Goal: Transaction & Acquisition: Purchase product/service

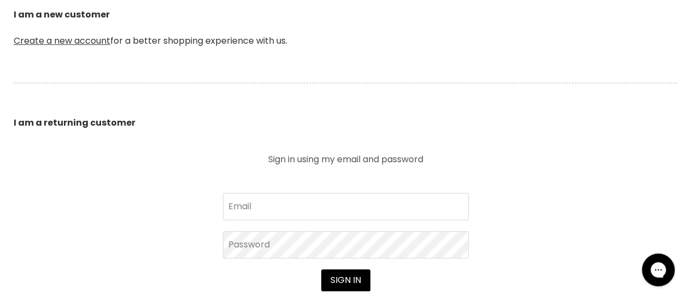
scroll to position [382, 0]
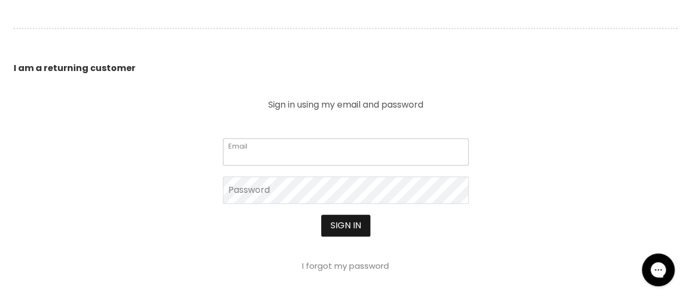
type input "[EMAIL_ADDRESS][DOMAIN_NAME]"
click at [357, 222] on button "Sign in" at bounding box center [345, 226] width 49 height 22
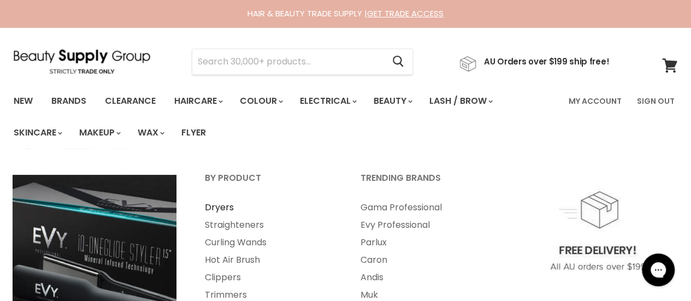
click at [226, 206] on link "Dryers" at bounding box center [267, 207] width 153 height 17
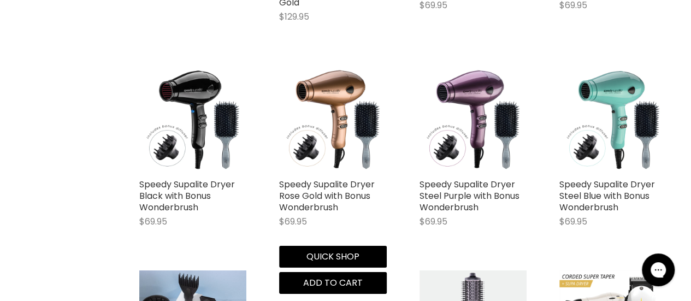
scroll to position [1637, 0]
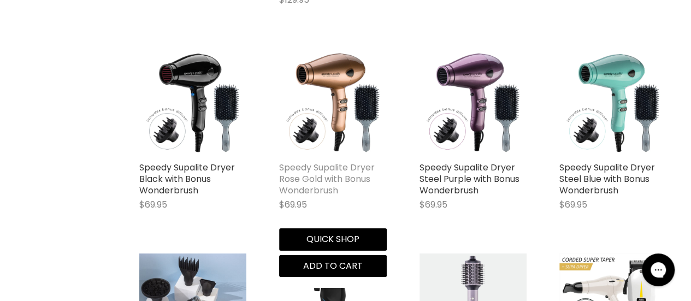
click at [323, 161] on link "Speedy Supalite Dryer Rose Gold with Bonus Wonderbrush" at bounding box center [327, 178] width 96 height 35
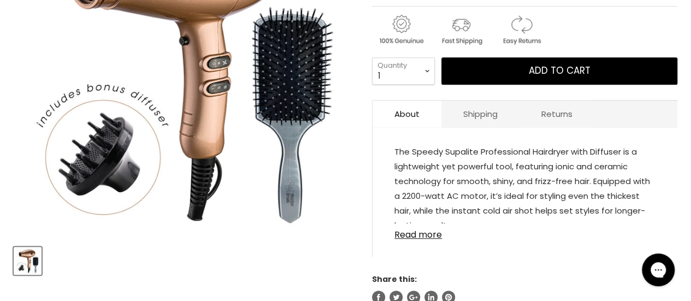
scroll to position [218, 0]
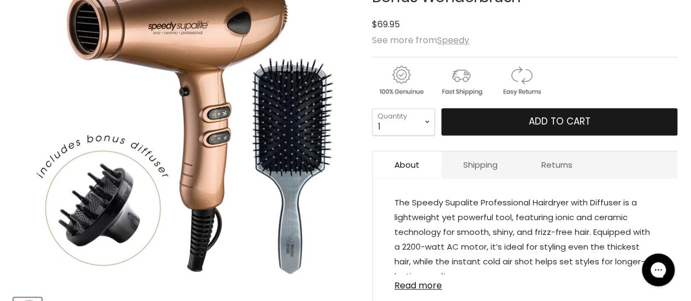
click at [536, 118] on span "Add to cart" at bounding box center [560, 121] width 62 height 13
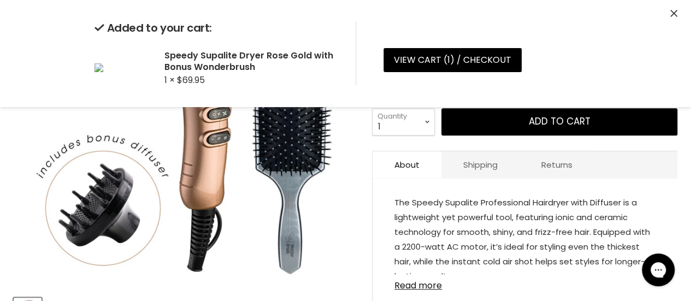
click at [677, 15] on div "Added to your cart: Speedy Supalite Dryer Rose Gold with Bonus Wonderbrush 1 × …" at bounding box center [345, 53] width 691 height 107
click at [676, 16] on icon "Close" at bounding box center [673, 13] width 7 height 7
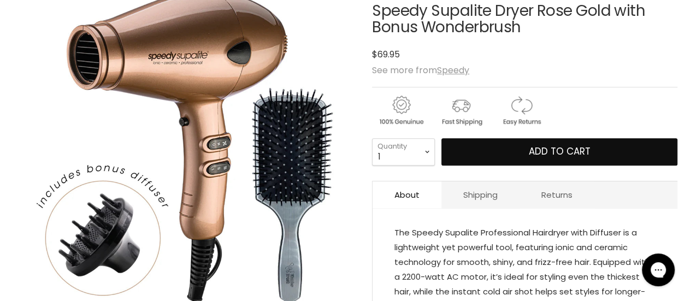
scroll to position [0, 0]
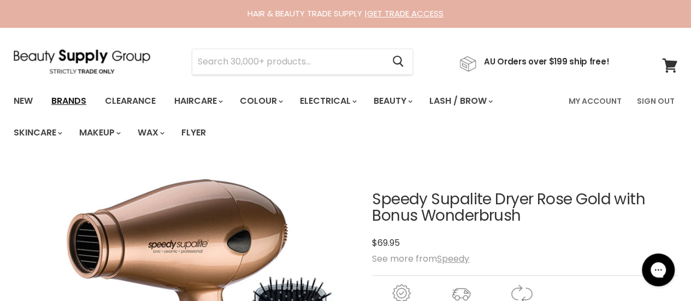
click at [80, 100] on link "Brands" at bounding box center [68, 101] width 51 height 23
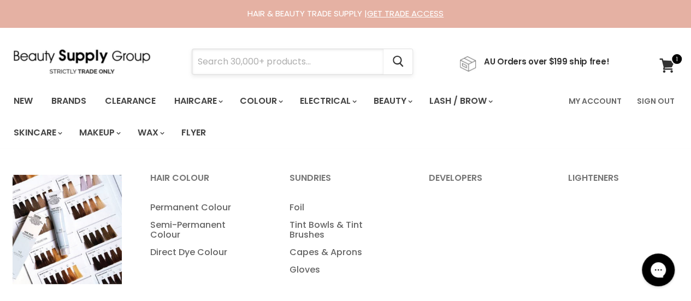
click at [275, 61] on input "Search" at bounding box center [287, 61] width 191 height 25
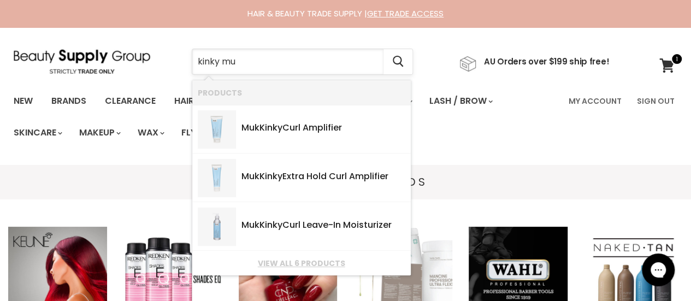
type input "kinky muk"
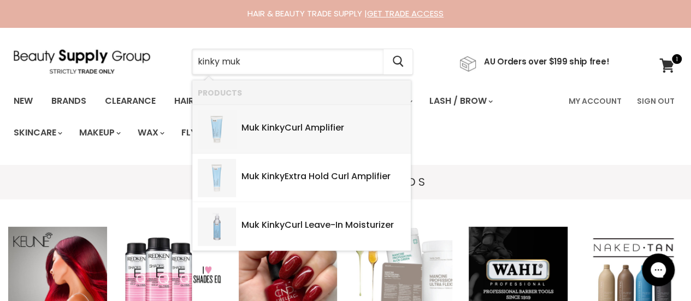
scroll to position [55, 0]
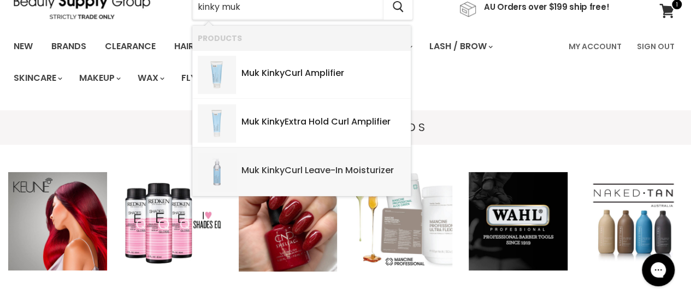
click at [275, 169] on b "Kinky" at bounding box center [273, 170] width 23 height 13
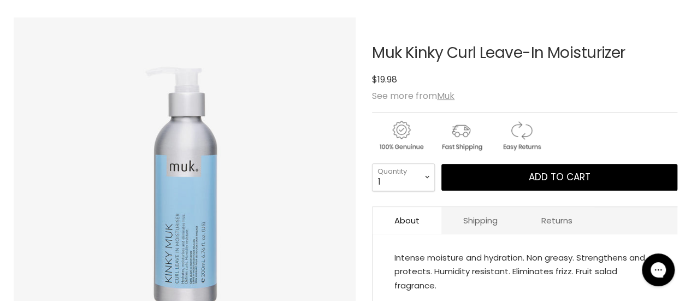
scroll to position [164, 0]
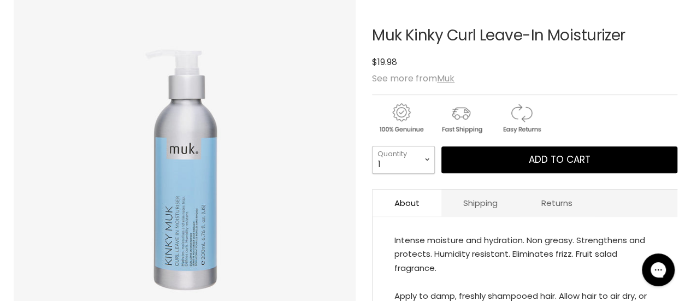
click at [430, 158] on select "1 2 3 4 5 6 7 8 9 10+" at bounding box center [403, 159] width 63 height 27
select select "2"
click at [372, 146] on select "1 2 3 4 5 6 7 8 9 10+" at bounding box center [403, 159] width 63 height 27
type input "2"
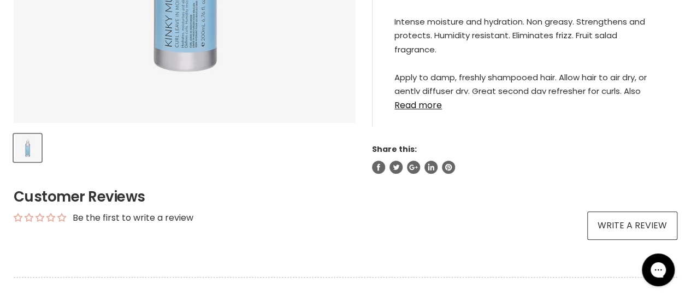
scroll to position [218, 0]
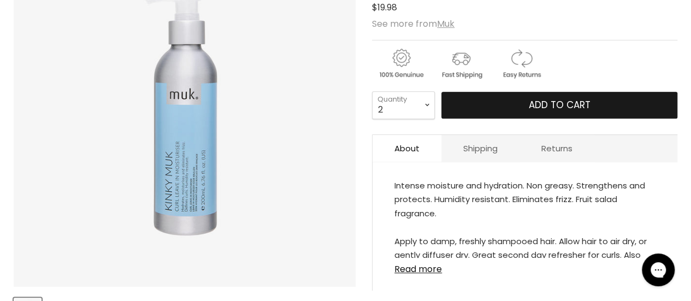
click at [573, 104] on span "Add to cart" at bounding box center [560, 104] width 62 height 13
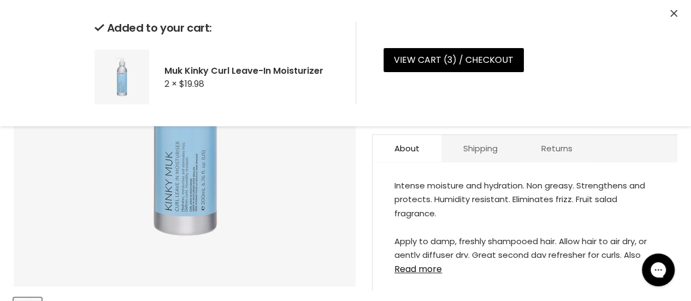
click at [672, 10] on button "Close" at bounding box center [673, 13] width 7 height 11
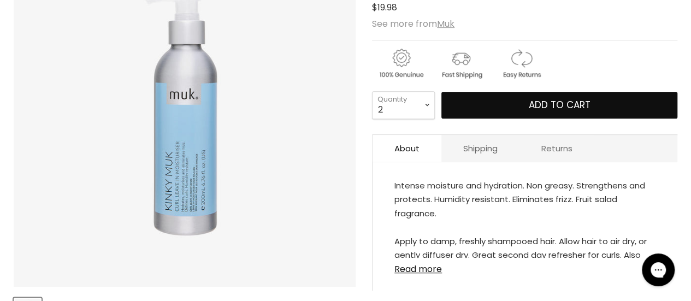
scroll to position [0, 0]
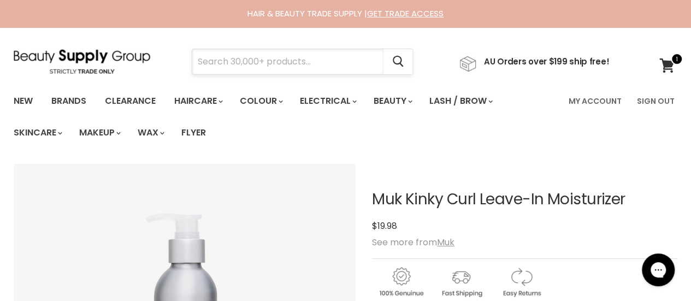
click at [251, 61] on input "Search" at bounding box center [287, 61] width 191 height 25
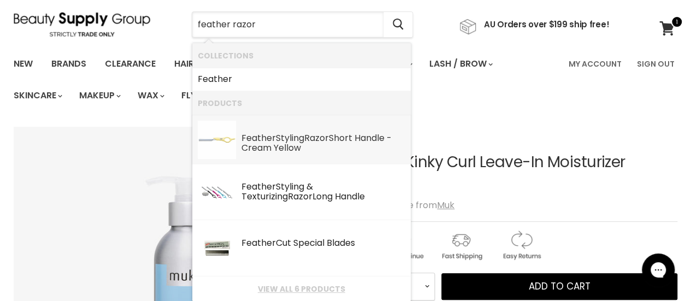
scroll to position [55, 0]
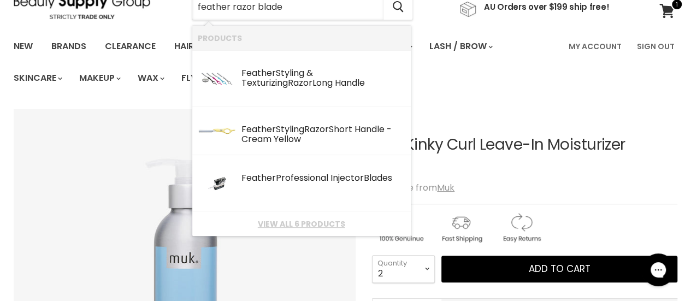
type input "feather razor blades"
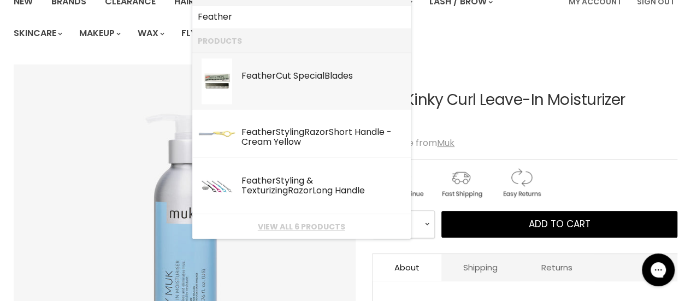
scroll to position [109, 0]
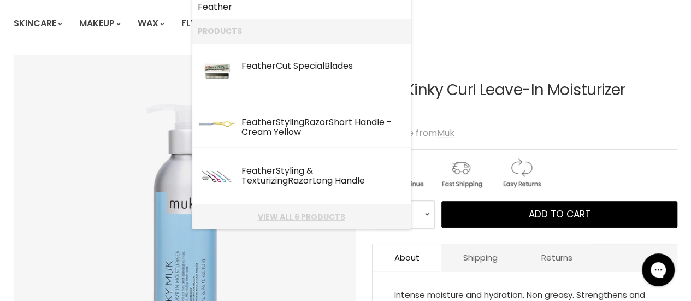
click at [283, 217] on link "View all 6 products" at bounding box center [302, 216] width 208 height 9
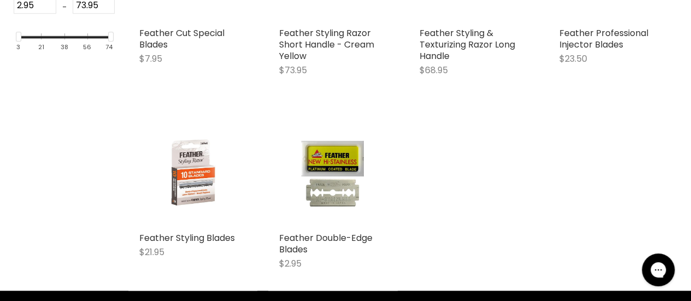
scroll to position [437, 0]
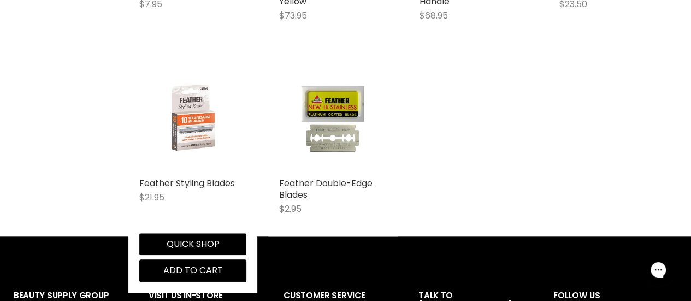
click at [207, 133] on img "Main content" at bounding box center [193, 118] width 72 height 107
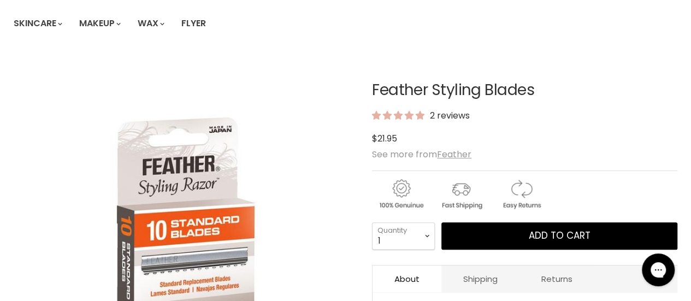
scroll to position [218, 0]
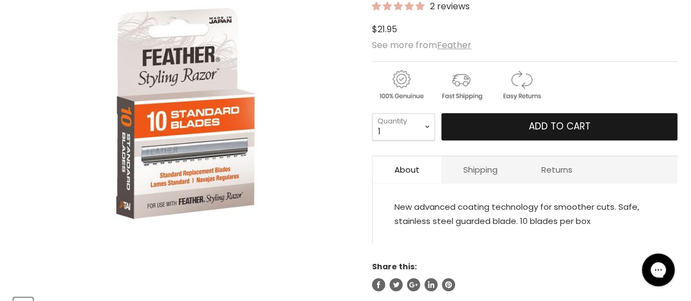
click at [551, 127] on span "Add to cart" at bounding box center [560, 126] width 62 height 13
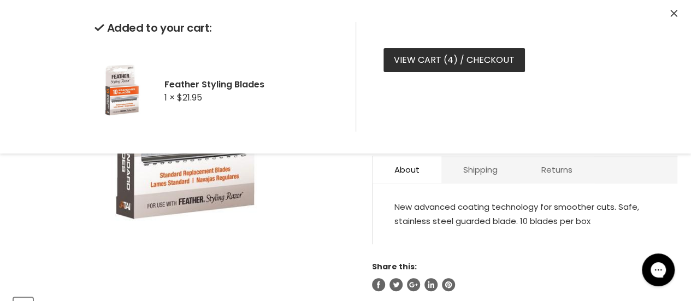
click at [505, 59] on link "View cart ( 4 ) / Checkout" at bounding box center [453, 60] width 141 height 24
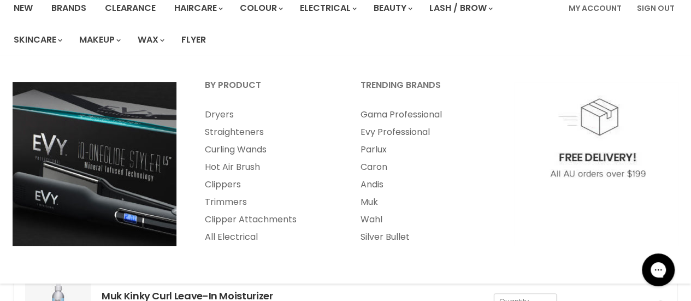
scroll to position [109, 0]
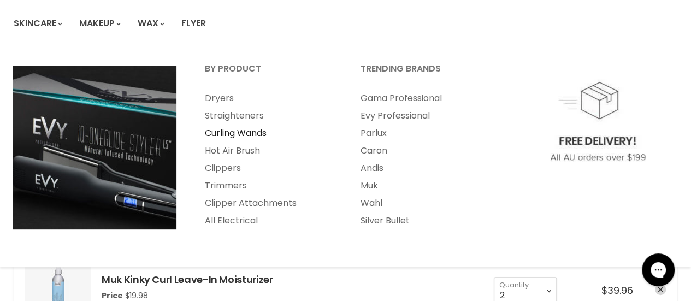
click at [258, 133] on link "Curling Wands" at bounding box center [267, 133] width 153 height 17
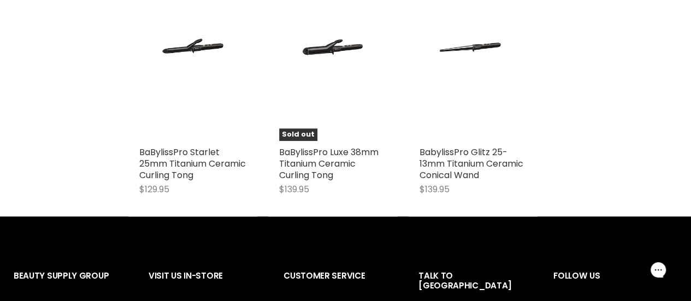
scroll to position [2567, 0]
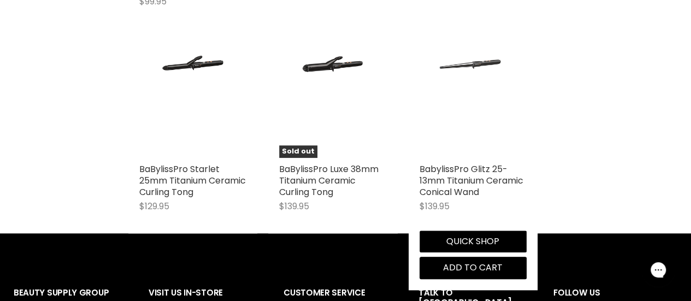
click at [464, 69] on img "Main content" at bounding box center [473, 104] width 72 height 107
